Goal: Book appointment/travel/reservation

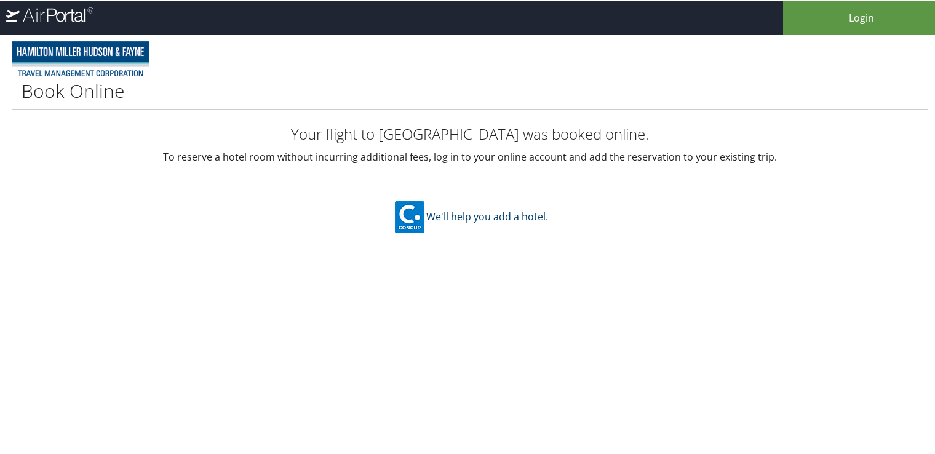
click at [498, 215] on a=2"] "We'll help you add a hotel." at bounding box center [470, 216] width 156 height 14
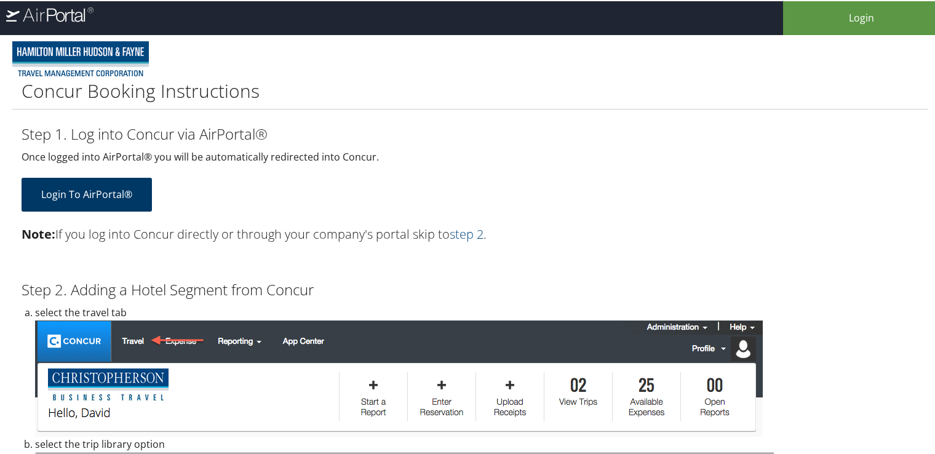
click at [66, 201] on link "Login to AirPortal®" at bounding box center [87, 194] width 130 height 34
click at [83, 44] on img at bounding box center [80, 57] width 137 height 35
